Goal: Information Seeking & Learning: Learn about a topic

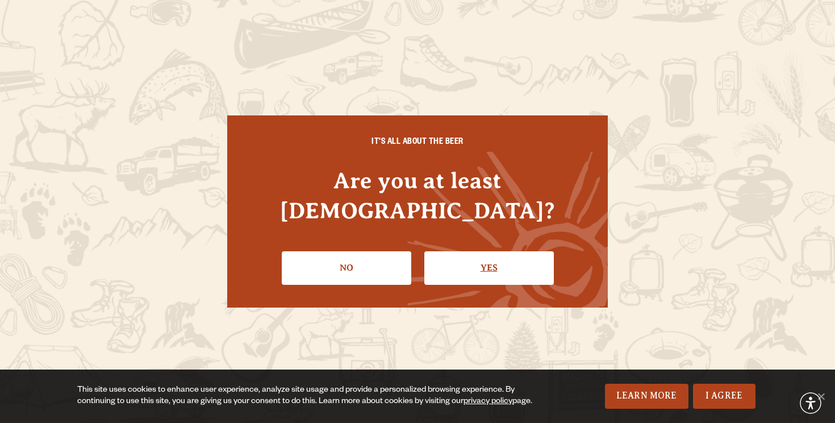
click at [468, 251] on link "Yes" at bounding box center [489, 267] width 130 height 33
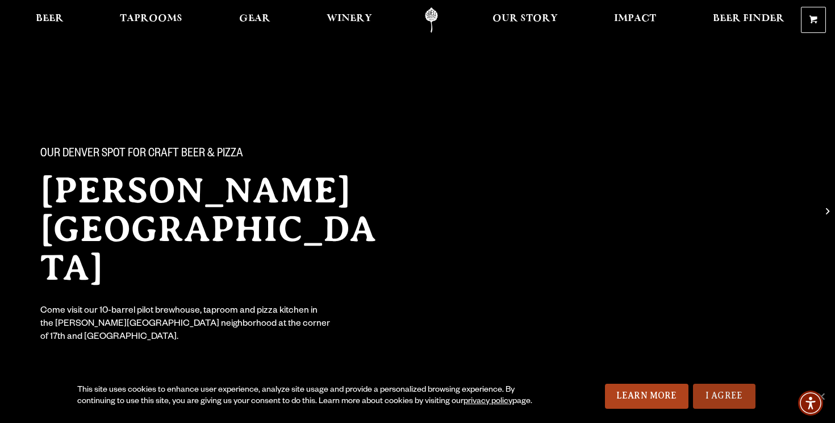
click at [722, 394] on link "I Agree" at bounding box center [724, 395] width 62 height 25
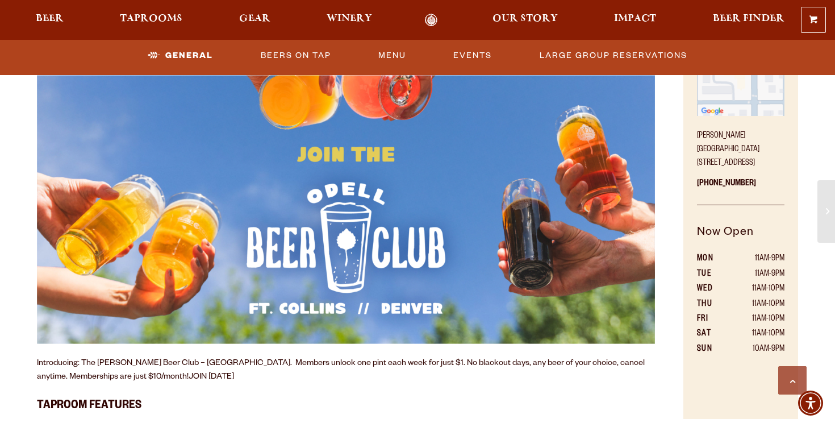
scroll to position [827, 0]
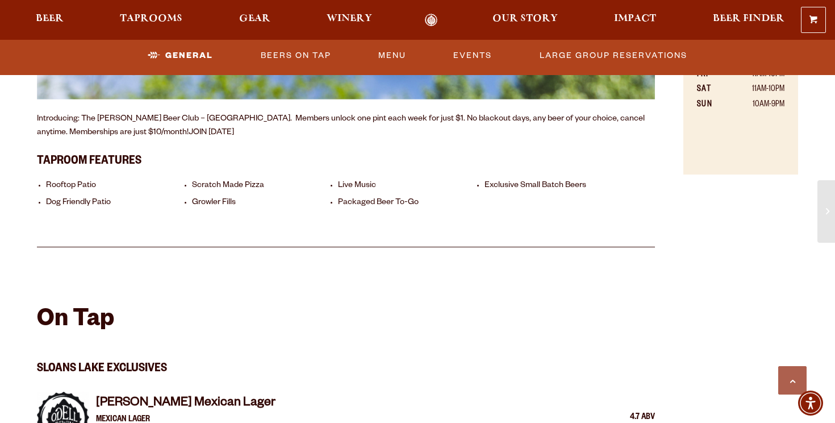
click at [397, 70] on div "General Beers On Tap Menu Events Large Group Reservations" at bounding box center [417, 57] width 835 height 35
click at [397, 56] on link "Menu" at bounding box center [392, 56] width 37 height 26
